Goal: Check status: Check status

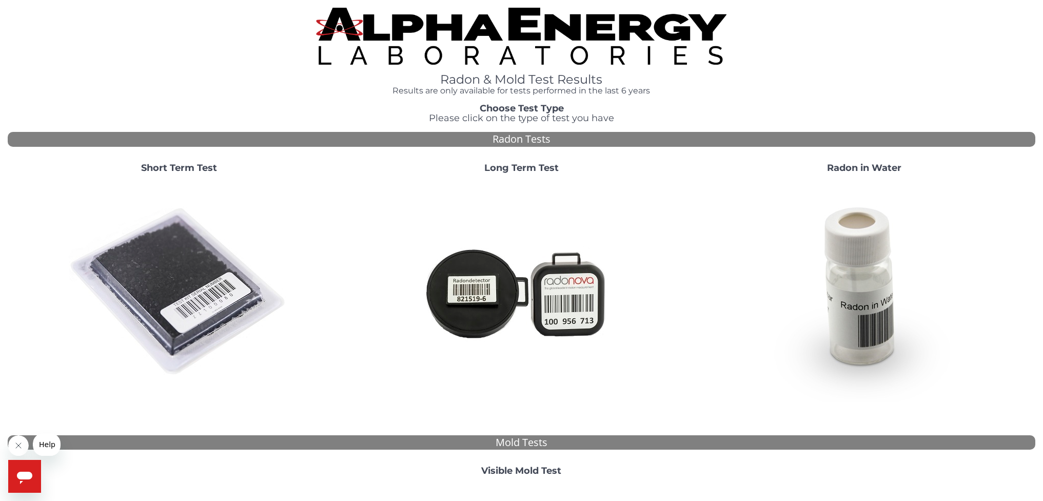
click at [184, 301] on img at bounding box center [179, 292] width 221 height 221
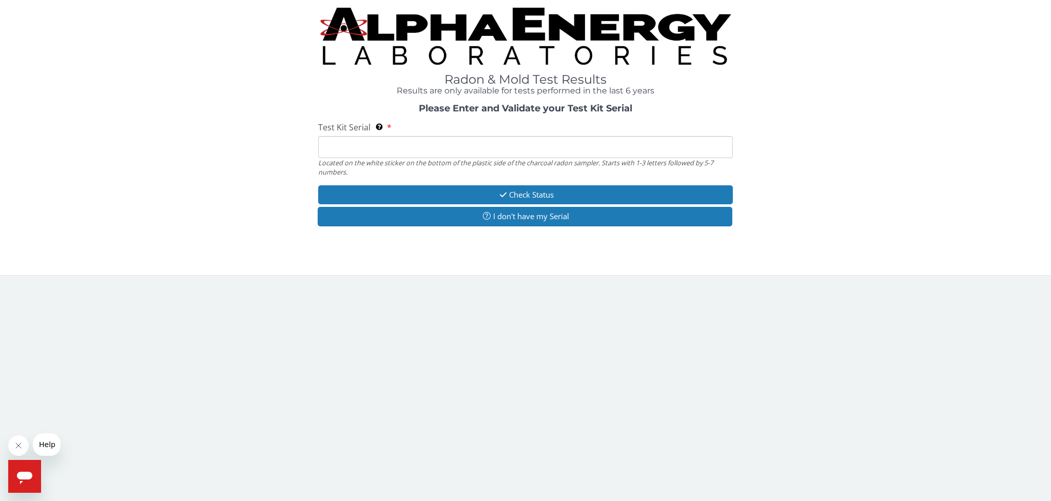
click at [324, 145] on input "Test Kit Serial Located on the white sticker on the bottom of the plastic side …" at bounding box center [525, 147] width 414 height 22
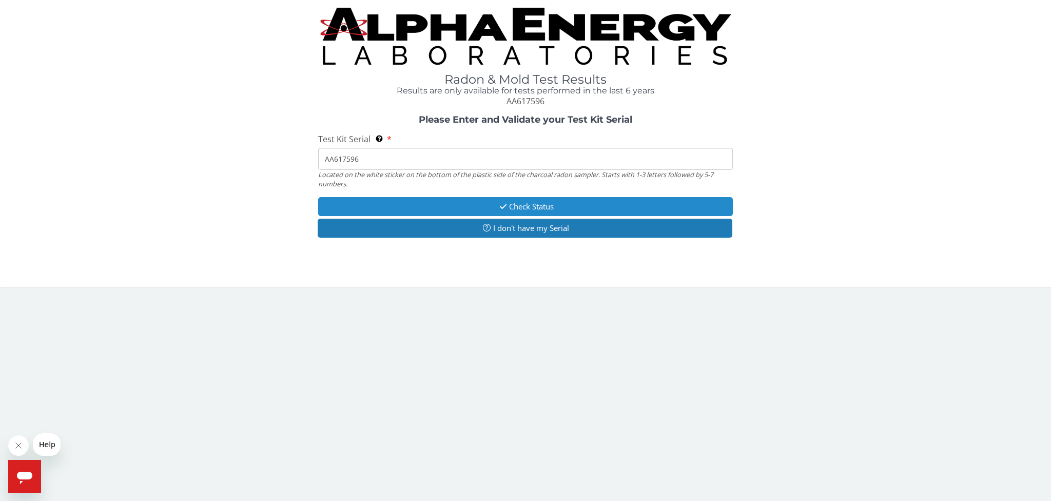
type input "AA617596"
click at [526, 203] on button "Check Status" at bounding box center [525, 206] width 414 height 19
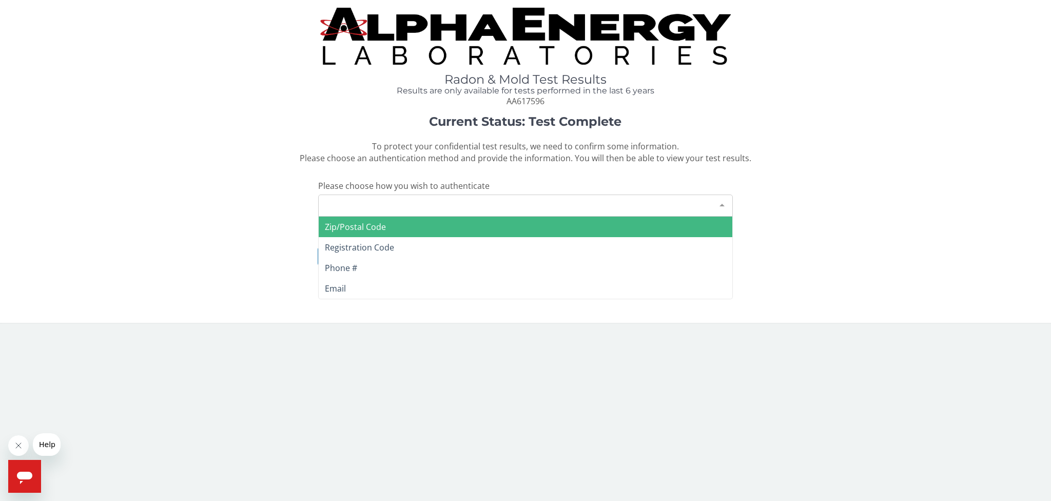
click at [722, 201] on div at bounding box center [722, 205] width 21 height 20
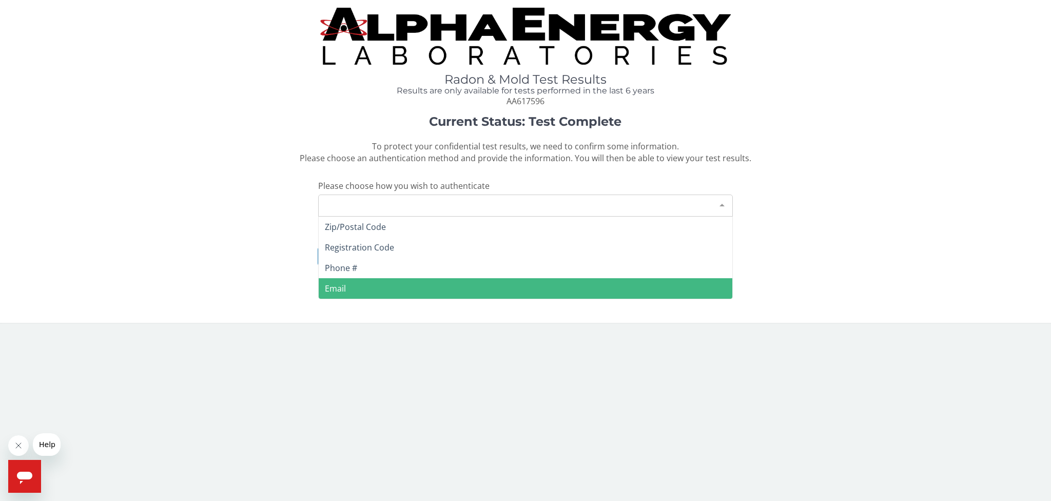
click at [362, 283] on span "Email" at bounding box center [525, 288] width 413 height 21
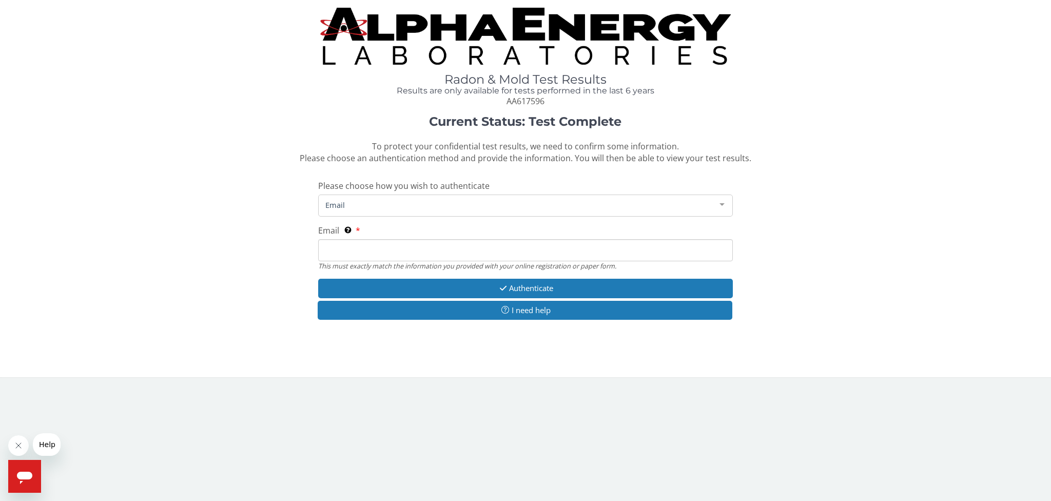
click at [334, 246] on input "Email This must exactly match the information you provided with your online reg…" at bounding box center [525, 250] width 414 height 22
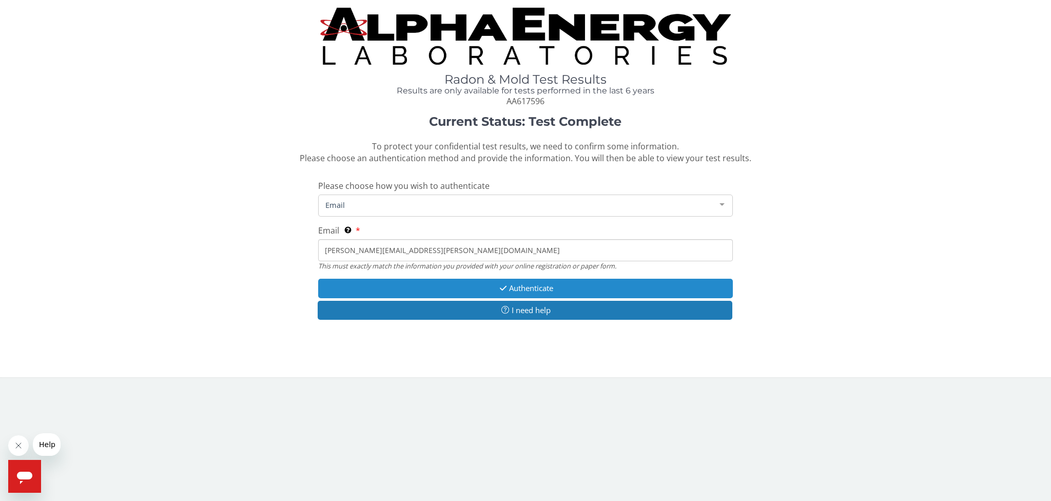
click at [514, 284] on button "Authenticate" at bounding box center [525, 288] width 414 height 19
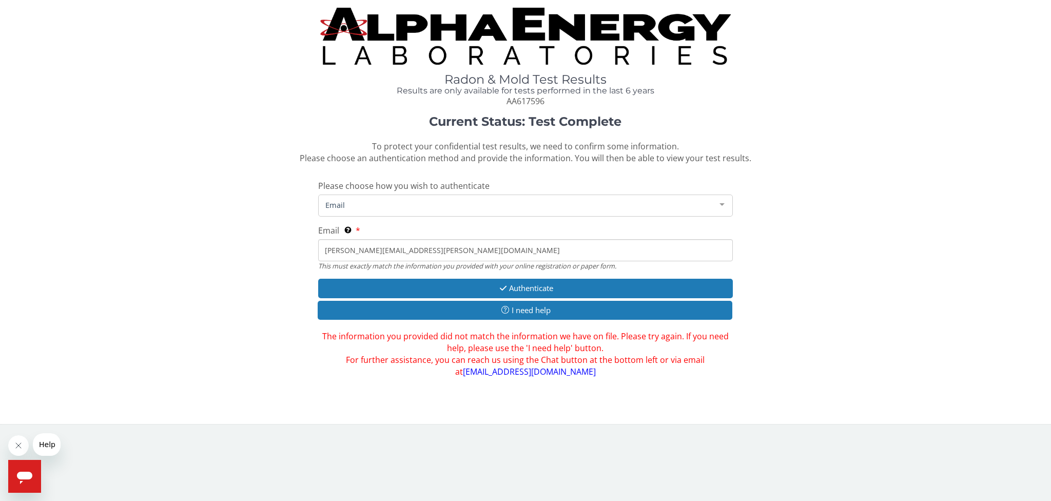
click at [329, 248] on input "[PERSON_NAME][EMAIL_ADDRESS][PERSON_NAME][DOMAIN_NAME]" at bounding box center [525, 250] width 414 height 22
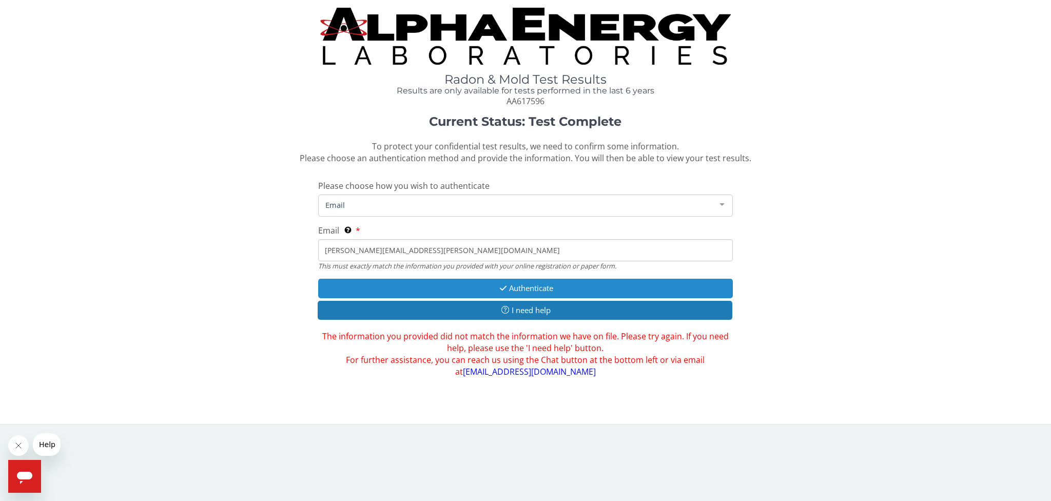
type input "[PERSON_NAME][EMAIL_ADDRESS][PERSON_NAME][DOMAIN_NAME]"
click at [503, 285] on icon "button" at bounding box center [503, 288] width 12 height 8
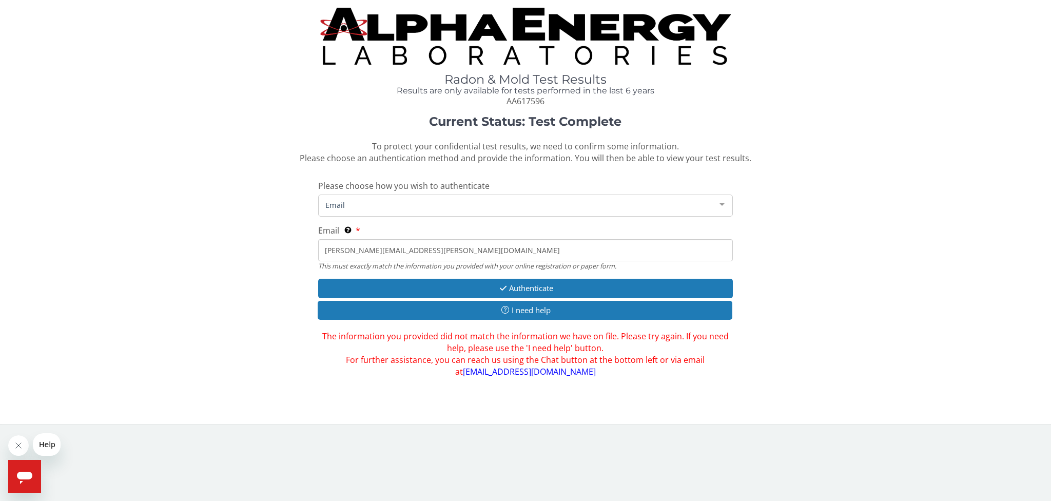
click at [357, 226] on label "Email This must exactly match the information you provided with your online reg…" at bounding box center [339, 231] width 42 height 12
click at [357, 239] on input "[PERSON_NAME][EMAIL_ADDRESS][PERSON_NAME][DOMAIN_NAME]" at bounding box center [525, 250] width 414 height 22
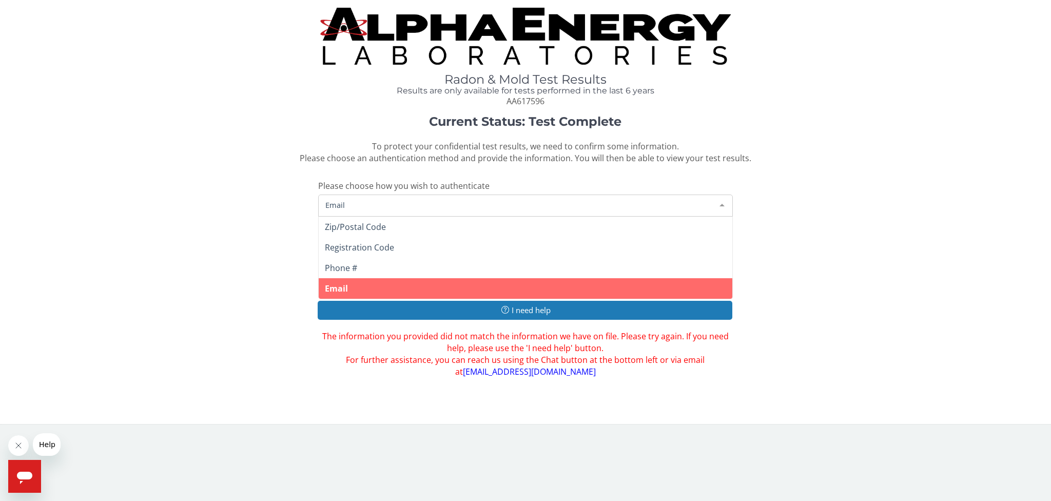
click at [720, 199] on div at bounding box center [722, 205] width 21 height 20
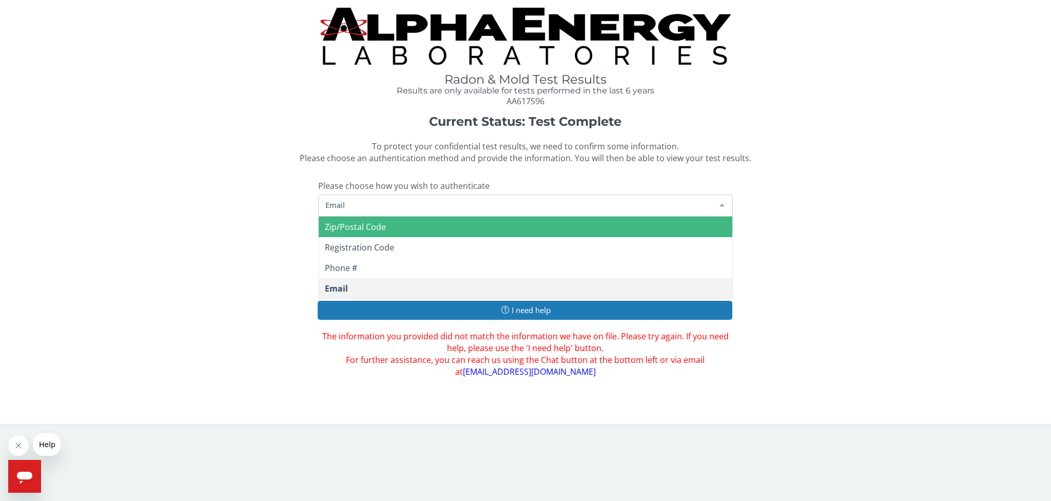
click at [378, 223] on span "Zip/Postal Code" at bounding box center [355, 226] width 61 height 11
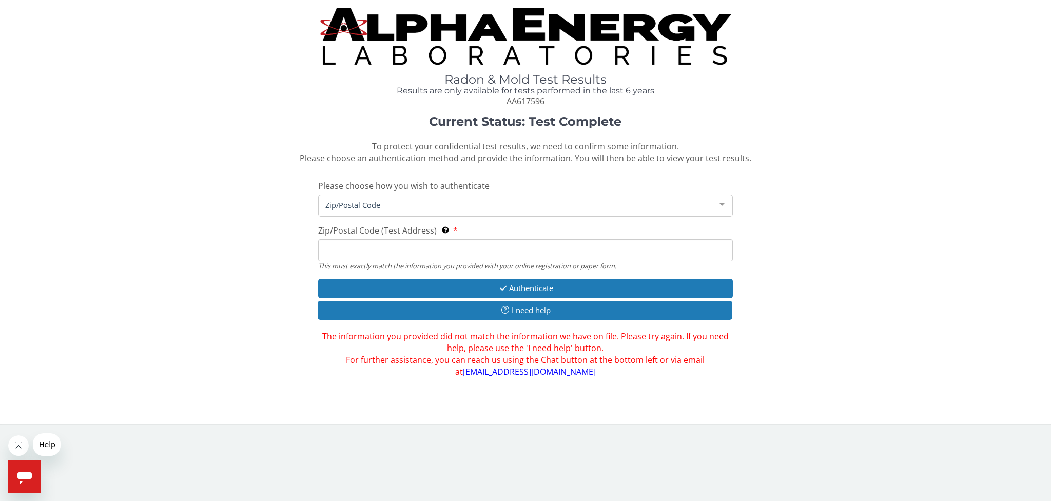
click at [355, 252] on input "Zip/Postal Code (Test Address) This must exactly match the information you prov…" at bounding box center [525, 250] width 414 height 22
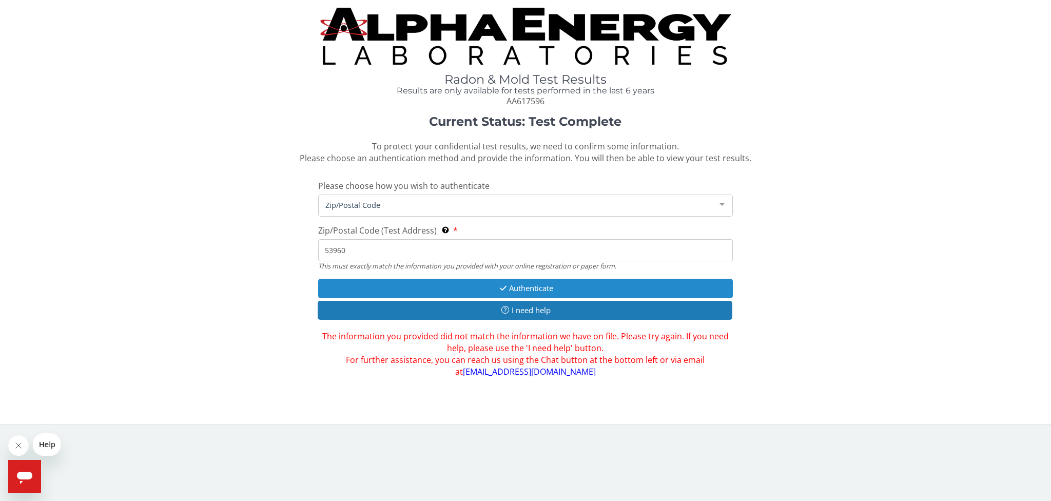
type input "53960"
click at [526, 284] on button "Authenticate" at bounding box center [525, 288] width 414 height 19
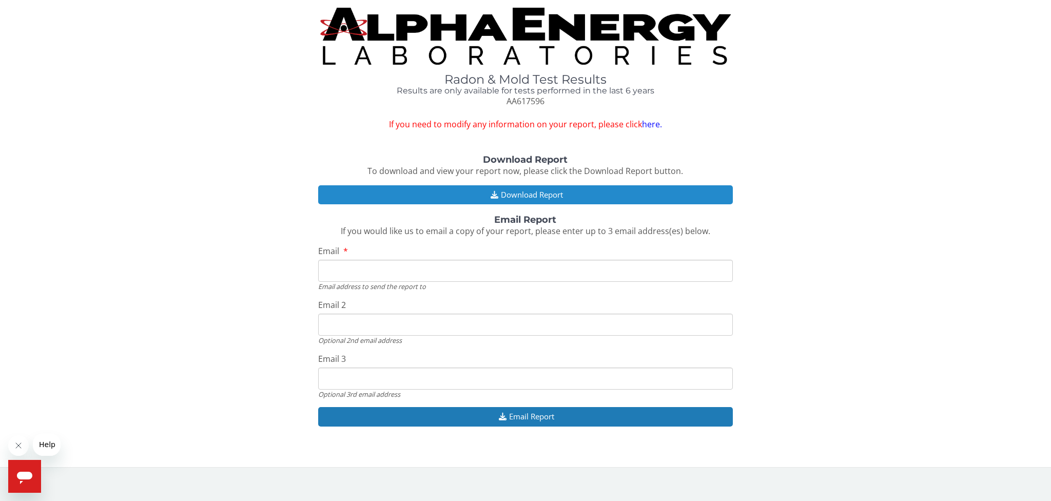
click at [527, 191] on button "Download Report" at bounding box center [525, 194] width 414 height 19
